Goal: Navigation & Orientation: Find specific page/section

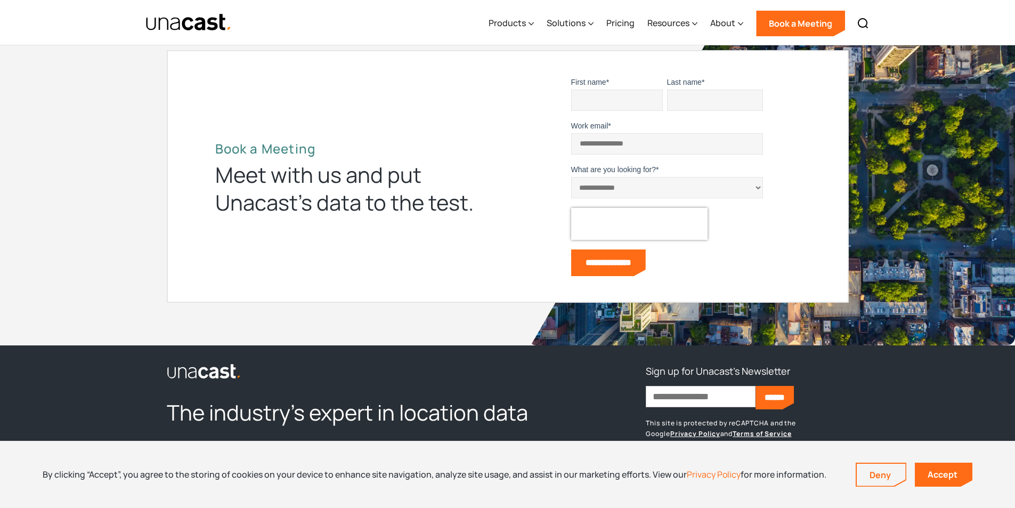
scroll to position [3239, 0]
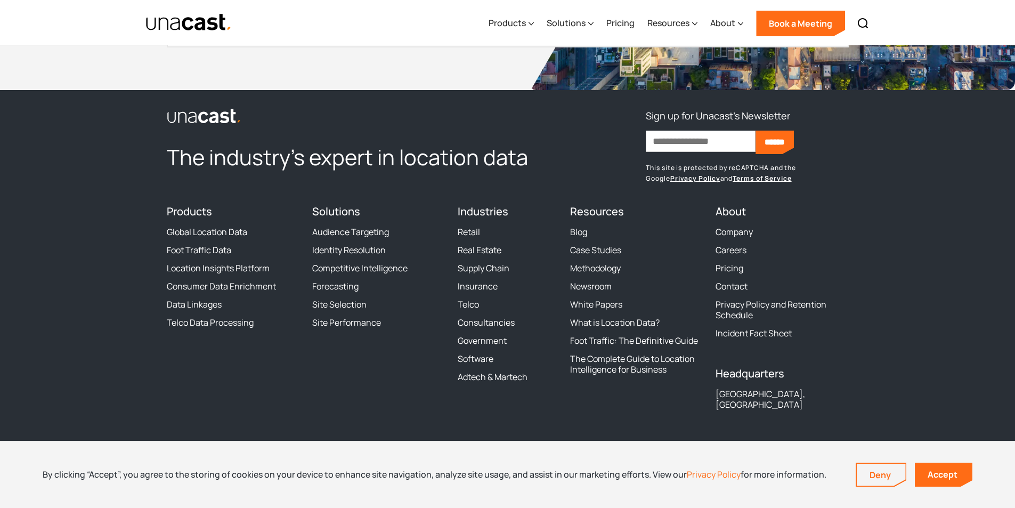
click at [215, 436] on icon "LinkedIn" at bounding box center [214, 445] width 19 height 19
click at [528, 25] on div "Products" at bounding box center [511, 24] width 45 height 44
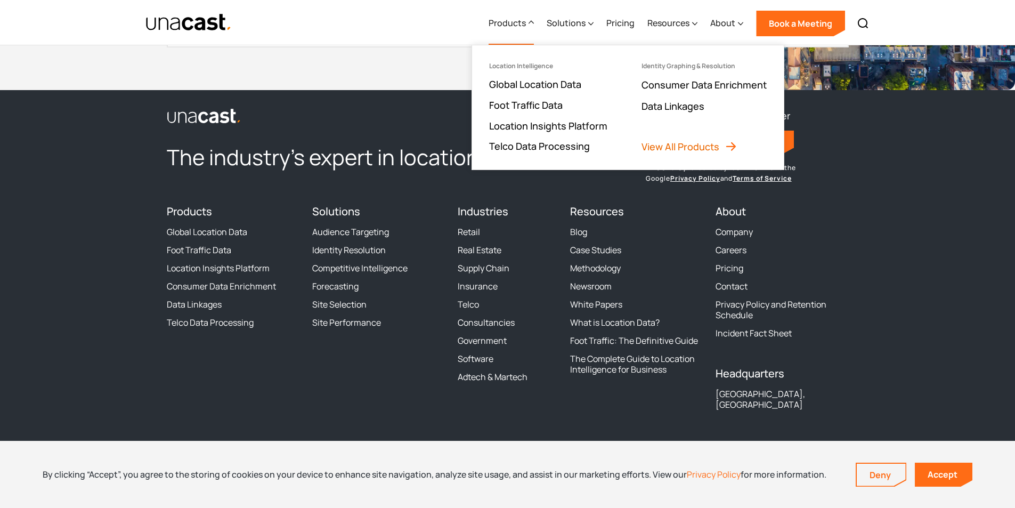
click at [659, 149] on link "View All Products" at bounding box center [689, 146] width 96 height 13
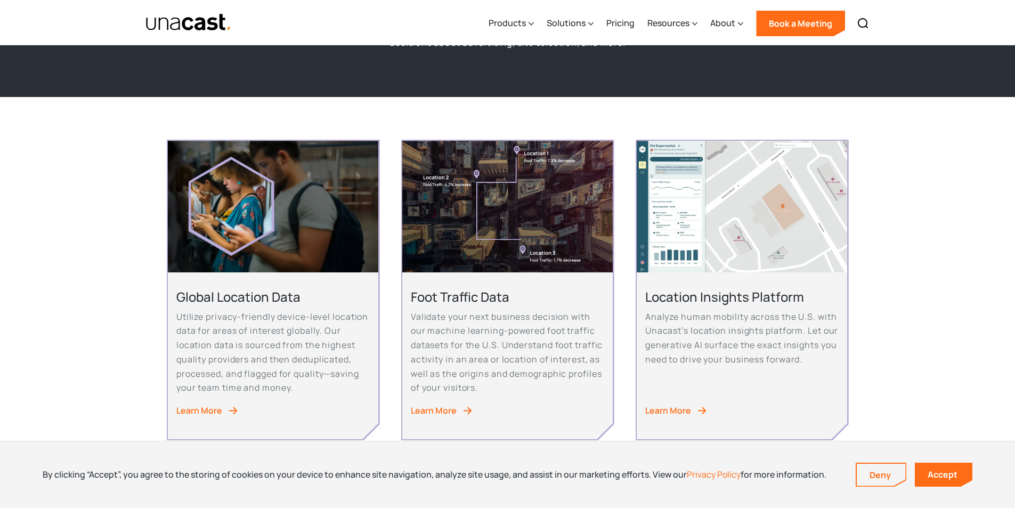
scroll to position [160, 0]
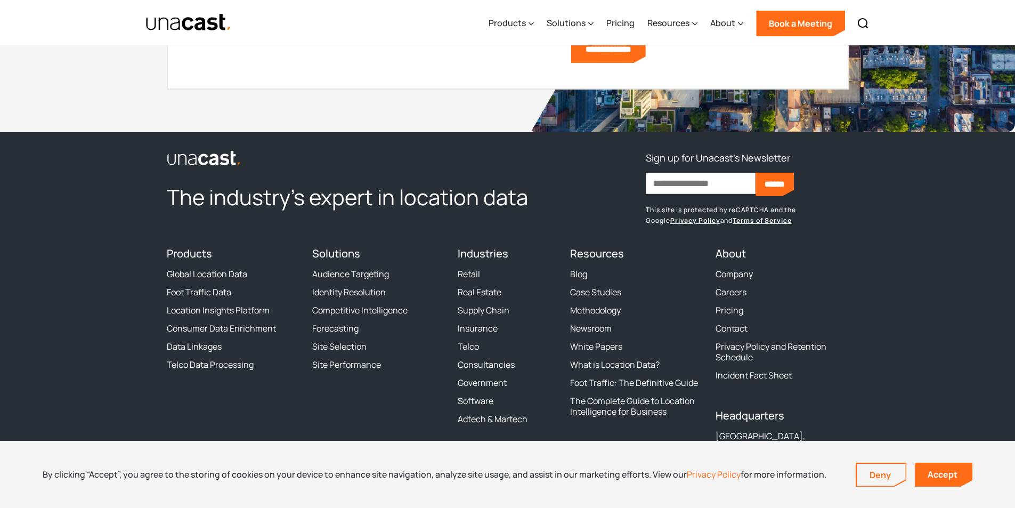
scroll to position [1487, 0]
